Goal: Transaction & Acquisition: Purchase product/service

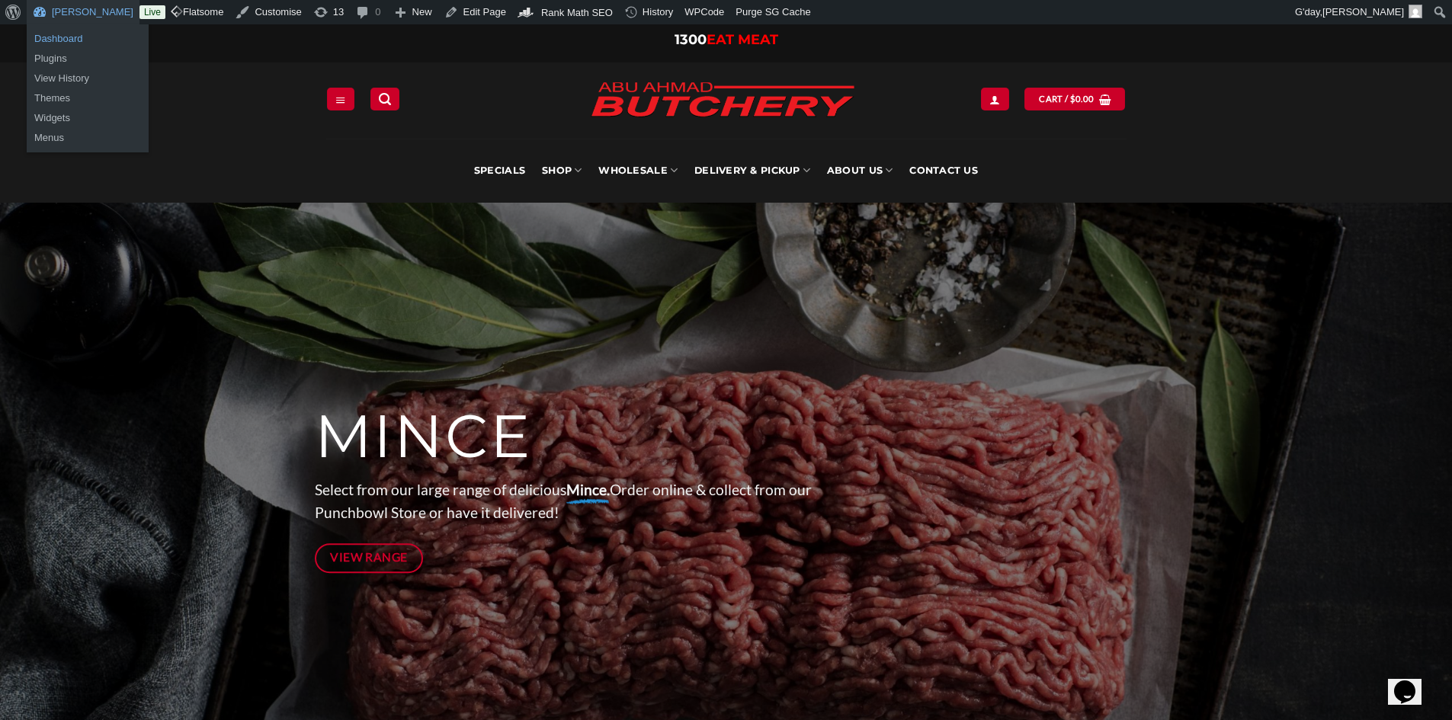
click at [96, 34] on link "Dashboard" at bounding box center [88, 39] width 122 height 20
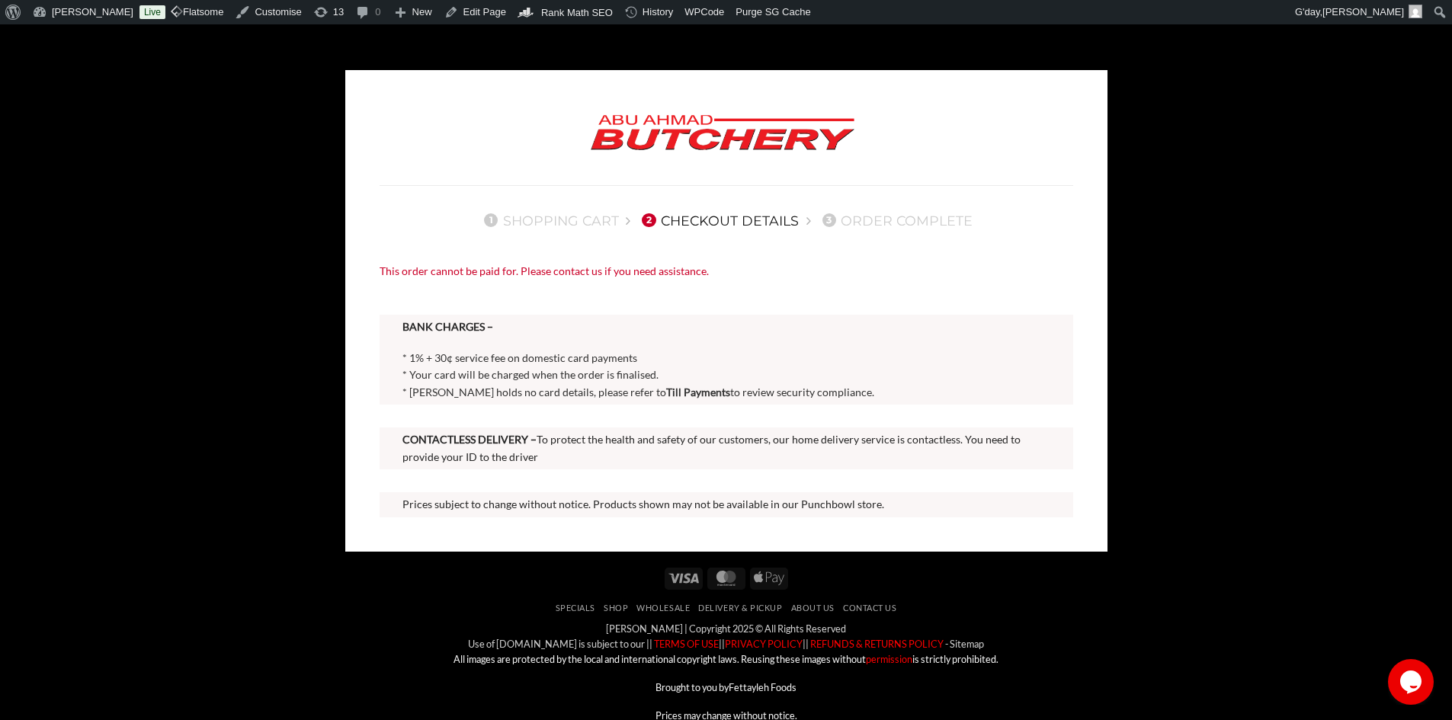
click at [668, 341] on div "BANK CHARGES – * 1% + 30¢ service fee on domestic card payments * Your card wil…" at bounding box center [726, 360] width 648 height 82
click at [555, 352] on span "* 1% + 30¢ service fee on domestic card payments" at bounding box center [519, 357] width 235 height 13
drag, startPoint x: 387, startPoint y: 274, endPoint x: 735, endPoint y: 286, distance: 348.4
click at [740, 280] on div "This order cannot be paid for. Please contact us if you need assistance." at bounding box center [725, 272] width 693 height 18
click at [541, 274] on div "This order cannot be paid for. Please contact us if you need assistance." at bounding box center [725, 272] width 693 height 18
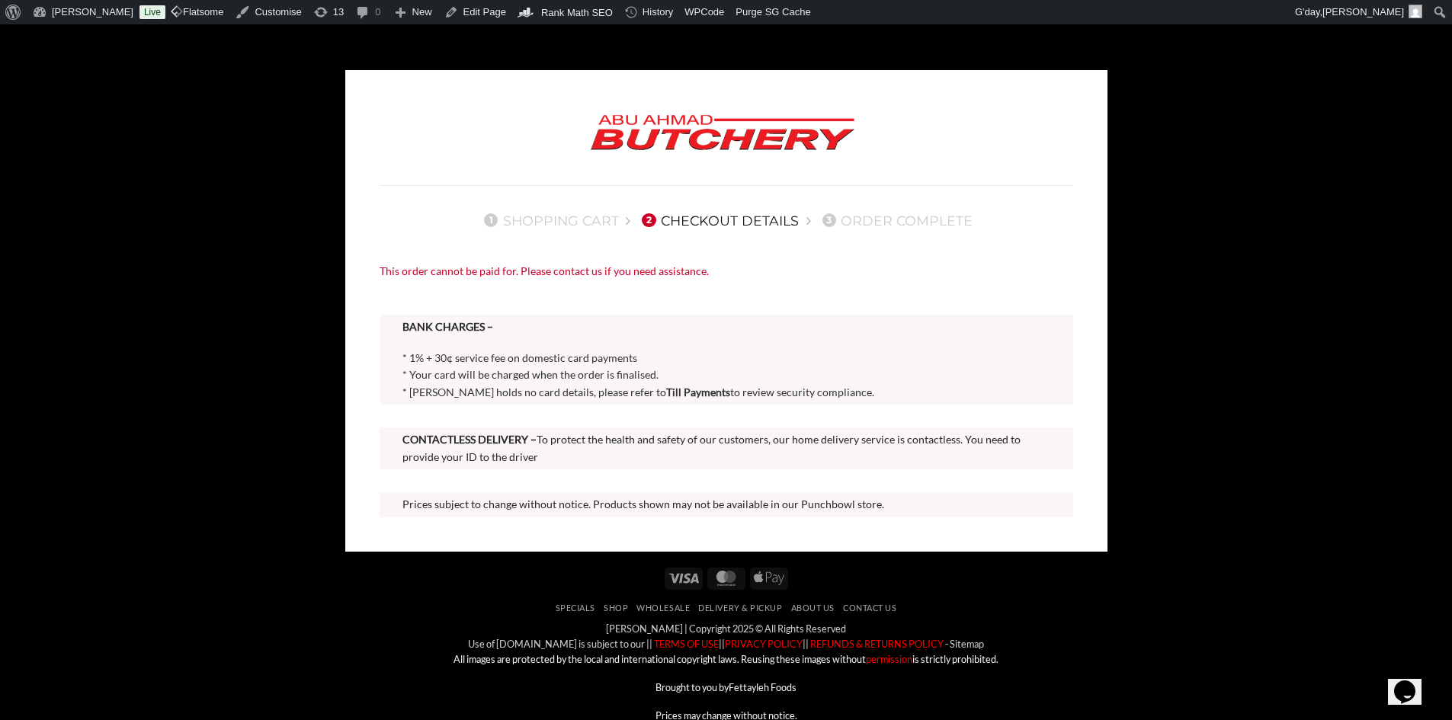
drag, startPoint x: 446, startPoint y: 331, endPoint x: 862, endPoint y: 472, distance: 439.0
click at [857, 470] on div "This order cannot be paid for. Please contact us if you need assistance. BANK C…" at bounding box center [726, 401] width 716 height 277
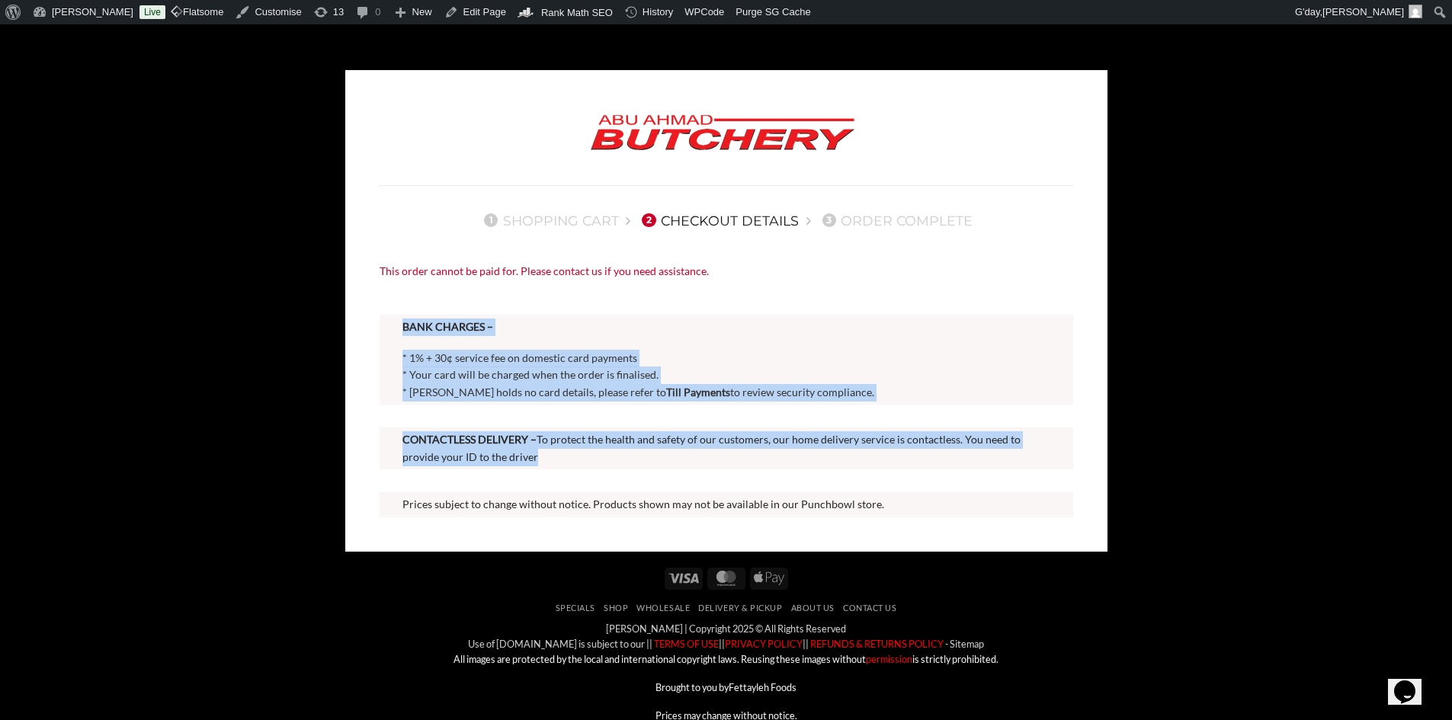
click at [924, 454] on p "CONTACTLESS DELIVERY – To protect the health and safety of our customers, our h…" at bounding box center [726, 448] width 648 height 34
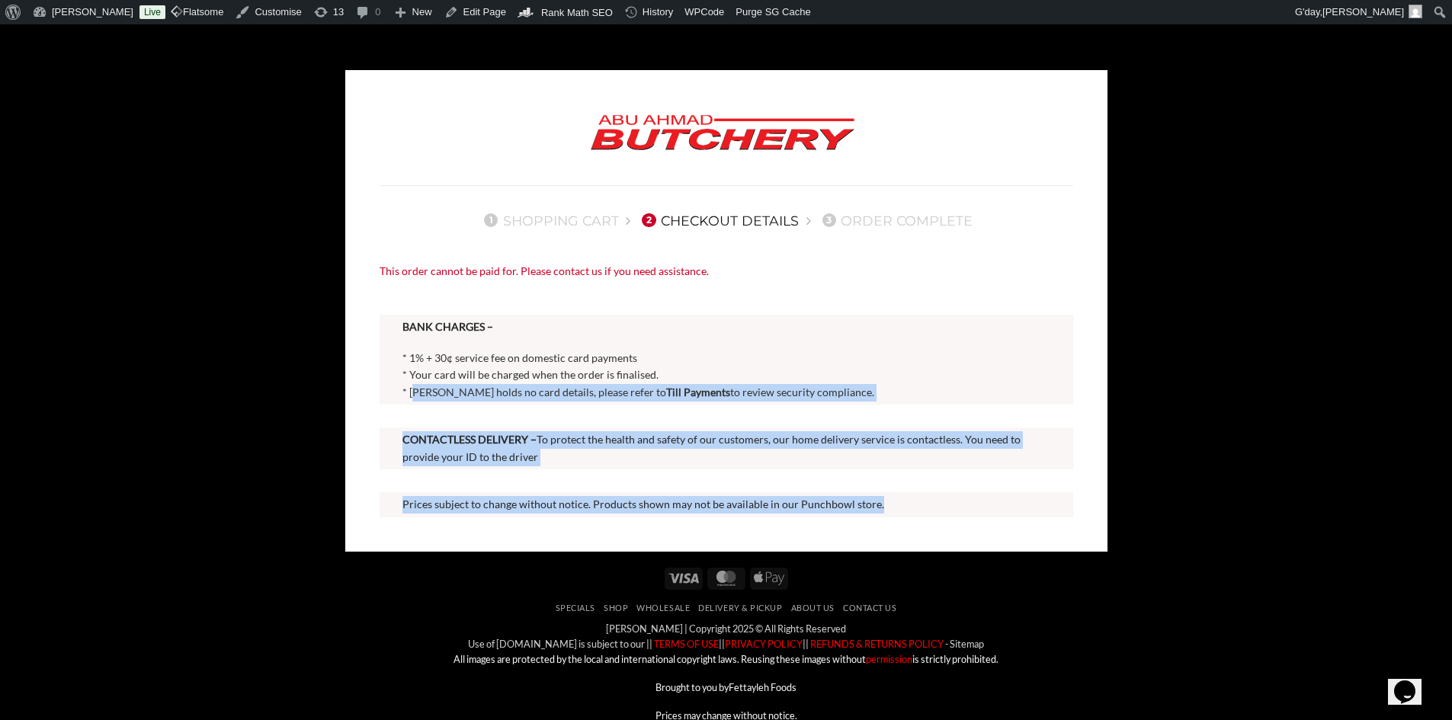
drag, startPoint x: 414, startPoint y: 390, endPoint x: 1023, endPoint y: 504, distance: 619.3
click at [1023, 504] on div "This order cannot be paid for. Please contact us if you need assistance. BANK C…" at bounding box center [726, 401] width 716 height 277
click at [1013, 481] on div at bounding box center [725, 480] width 693 height 23
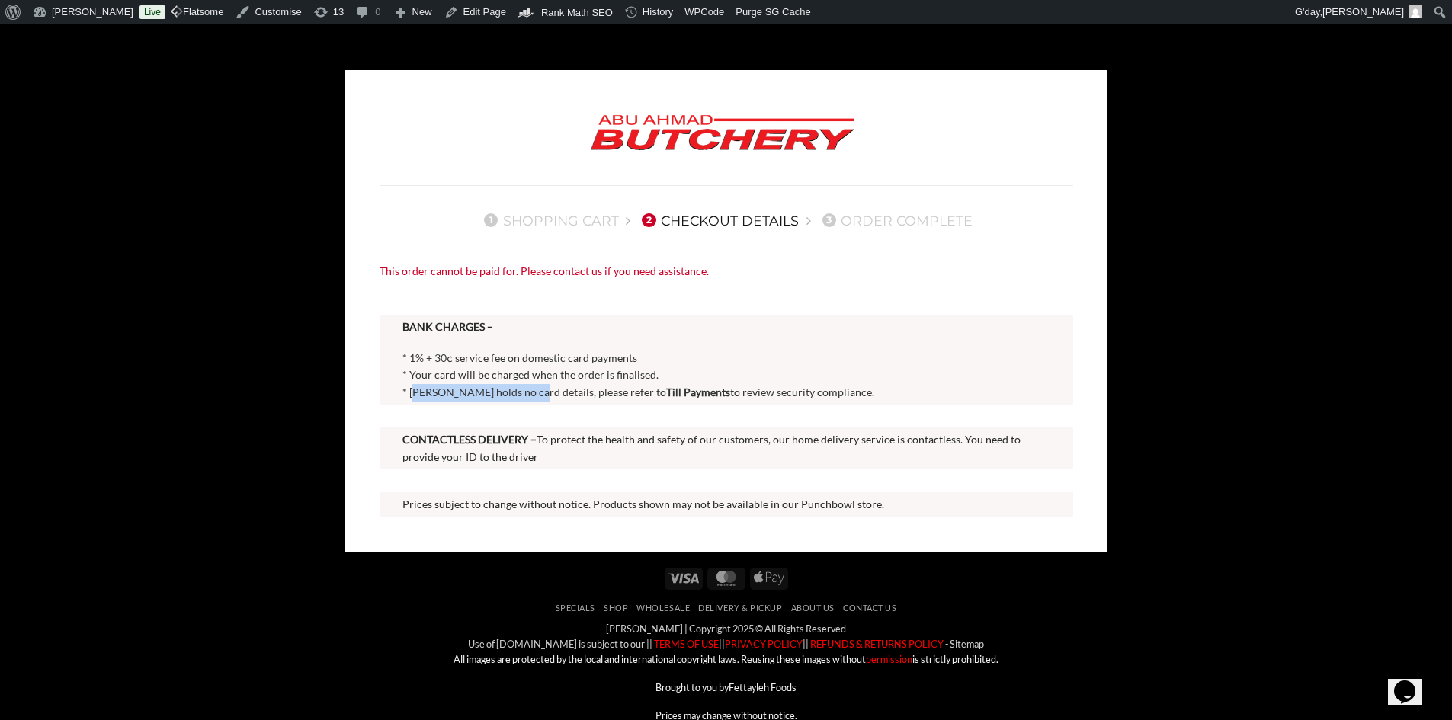
drag, startPoint x: 413, startPoint y: 395, endPoint x: 535, endPoint y: 402, distance: 122.1
click at [536, 400] on p "* 1% + 30¢ service fee on domestic card payments * Your card will be charged wh…" at bounding box center [726, 376] width 648 height 52
click at [504, 402] on div at bounding box center [725, 360] width 693 height 90
drag, startPoint x: 408, startPoint y: 394, endPoint x: 897, endPoint y: 390, distance: 488.4
click at [897, 390] on p "* 1% + 30¢ service fee on domestic card payments * Your card will be charged wh…" at bounding box center [726, 376] width 648 height 52
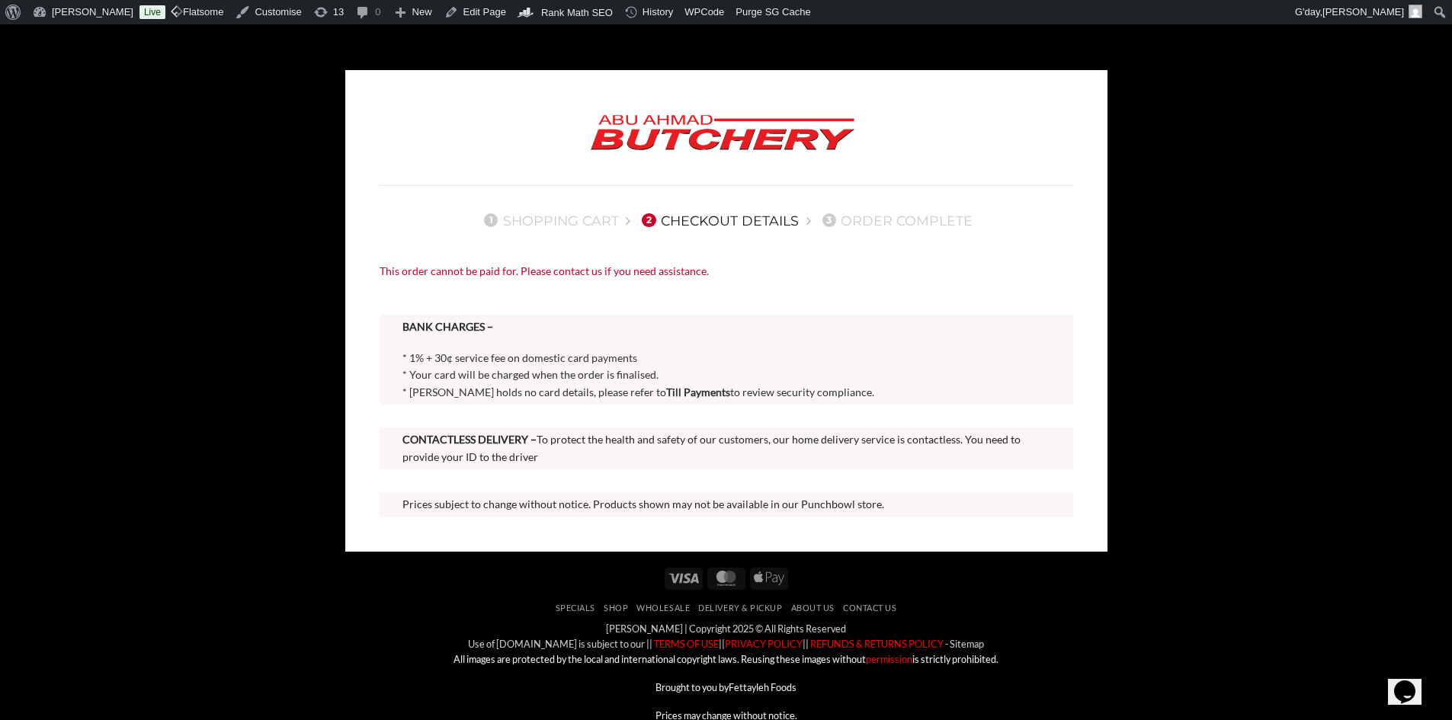
click at [850, 398] on span "* Abu Ahmad Butchery holds no card details, please refer to Till Payments to re…" at bounding box center [638, 392] width 472 height 13
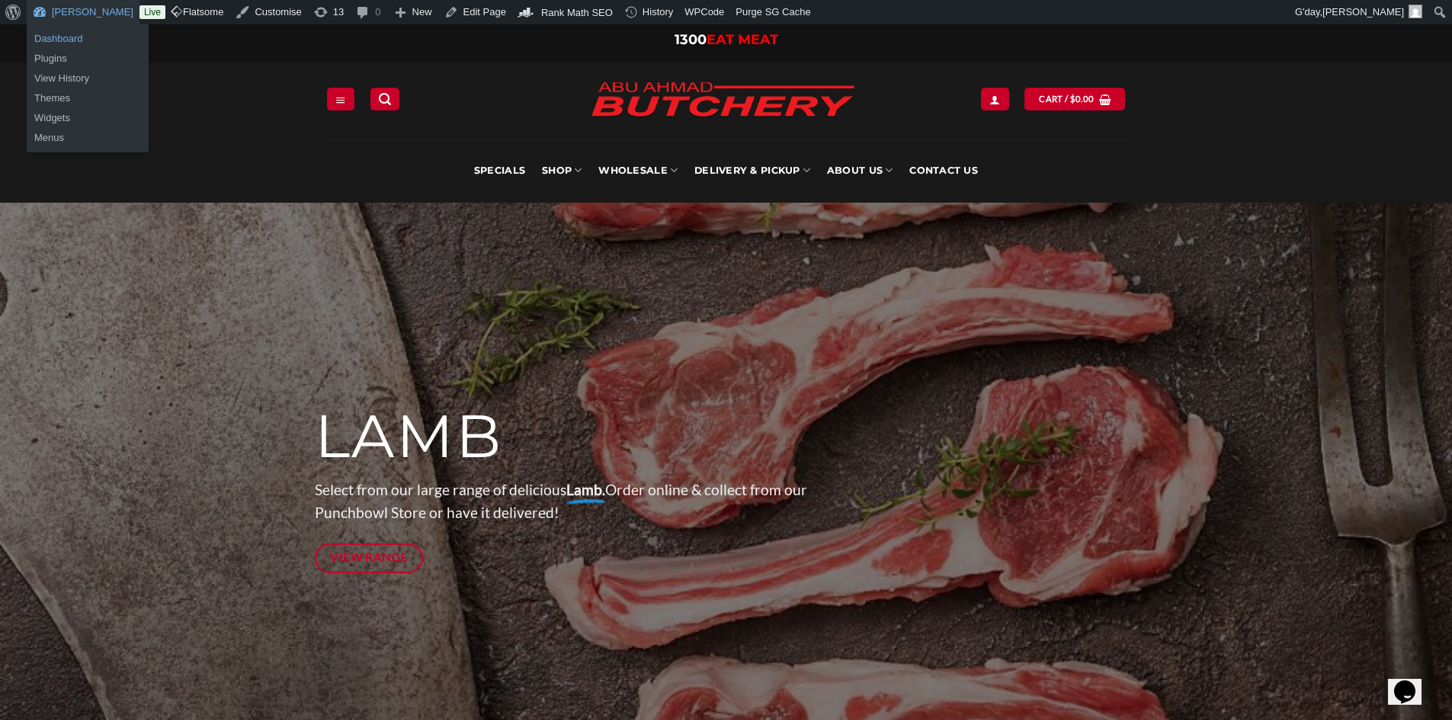
click at [70, 38] on link "Dashboard" at bounding box center [88, 39] width 122 height 20
